Goal: Task Accomplishment & Management: Manage account settings

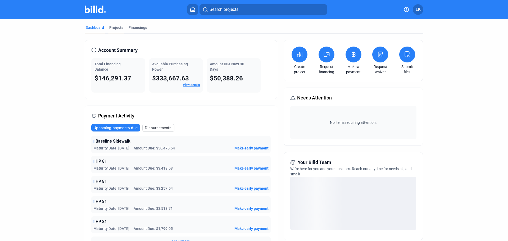
click at [122, 28] on div "Dashboard Projects Financings" at bounding box center [254, 29] width 339 height 8
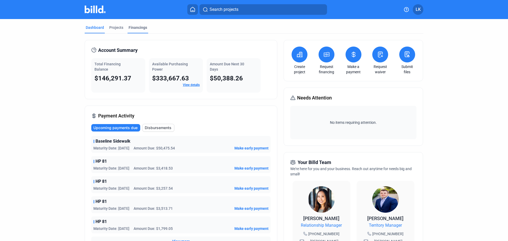
click at [131, 26] on div "Financings" at bounding box center [138, 27] width 19 height 5
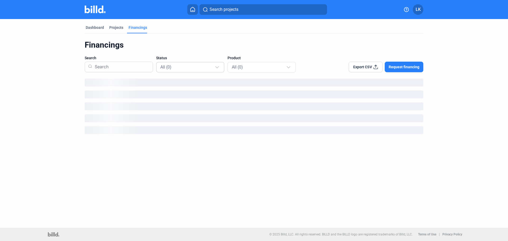
click at [189, 63] on div "All (0)" at bounding box center [190, 67] width 60 height 10
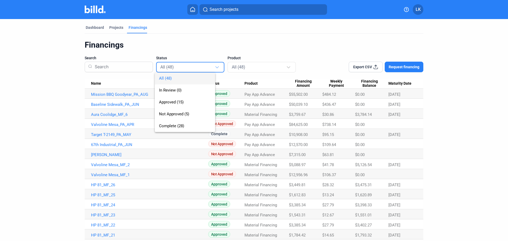
click at [188, 72] on span "All (48)" at bounding box center [185, 78] width 52 height 12
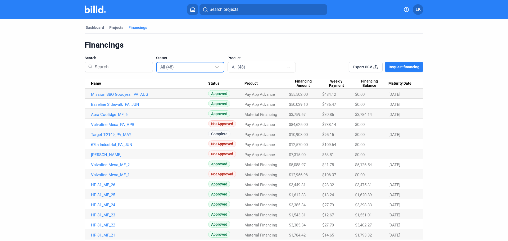
click at [188, 65] on div "All (48)" at bounding box center [187, 66] width 54 height 7
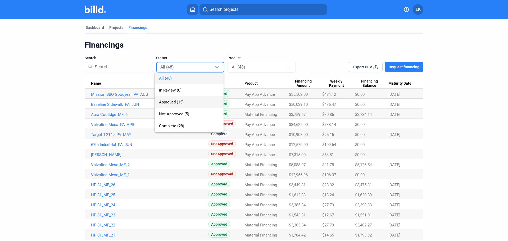
click at [188, 98] on span "Approved (15)" at bounding box center [189, 102] width 60 height 12
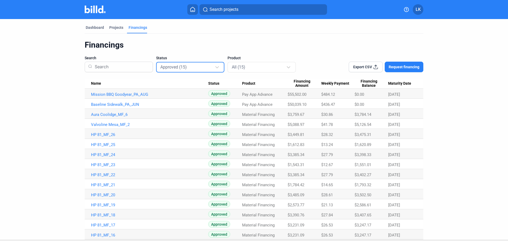
click at [366, 65] on span "Export CSV" at bounding box center [362, 66] width 19 height 5
